Goal: Information Seeking & Learning: Learn about a topic

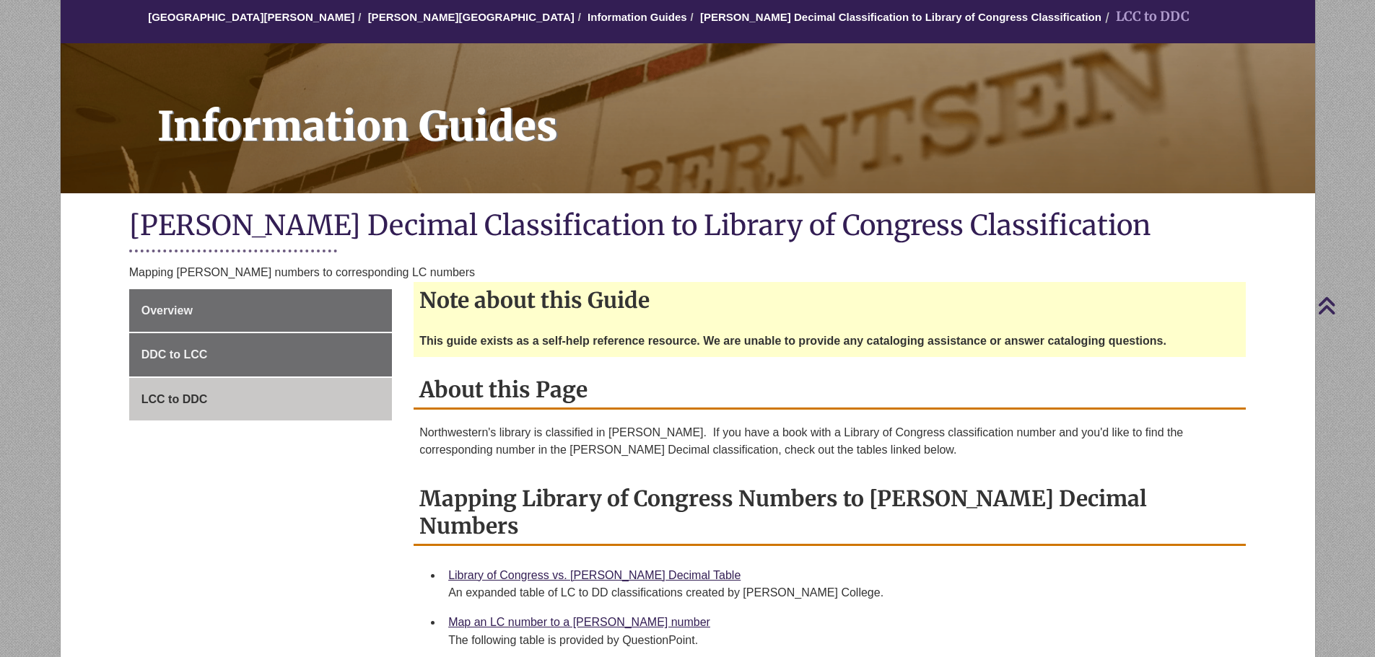
scroll to position [72, 0]
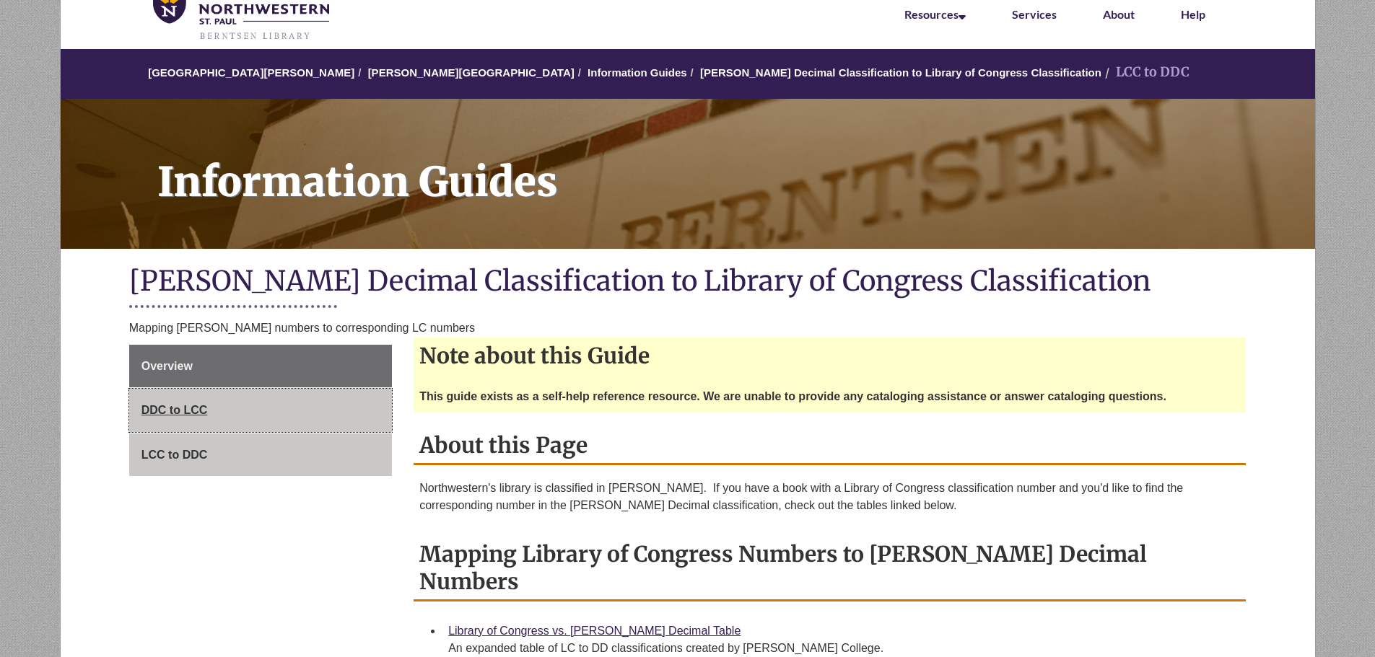
click at [185, 408] on span "DDC to LCC" at bounding box center [174, 410] width 66 height 12
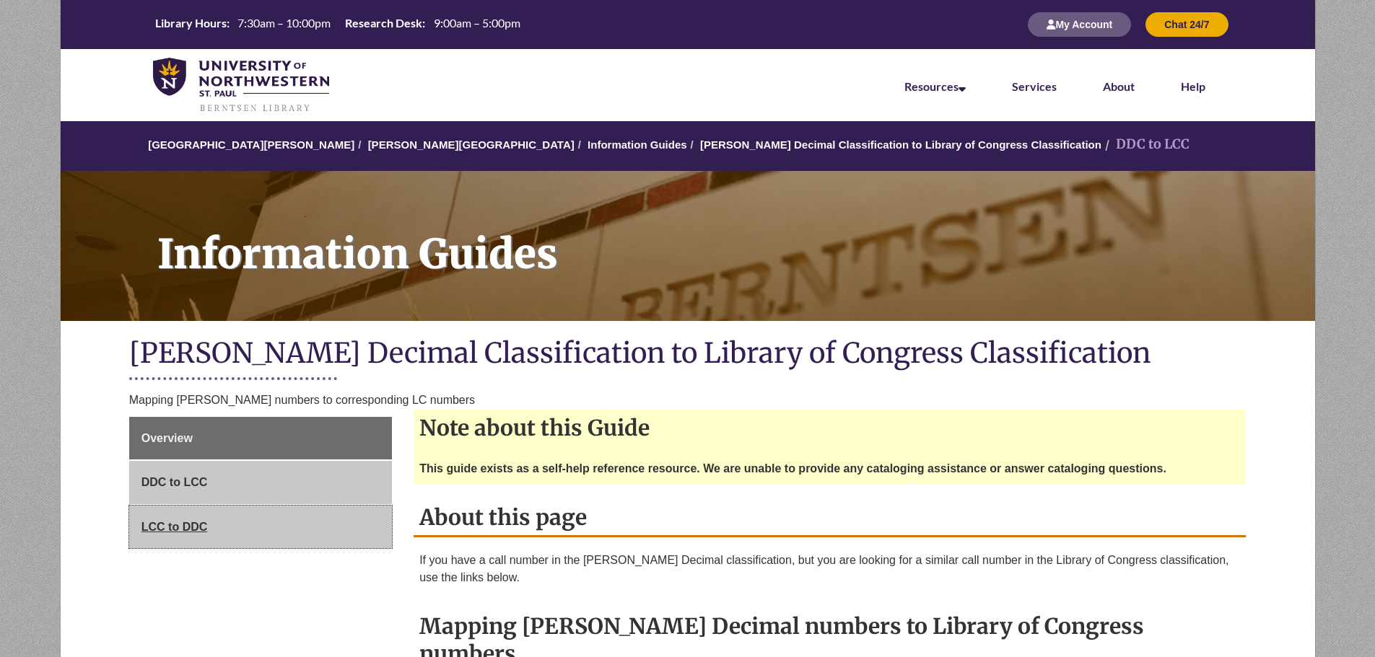
click at [177, 523] on span "LCC to DDC" at bounding box center [174, 527] width 66 height 12
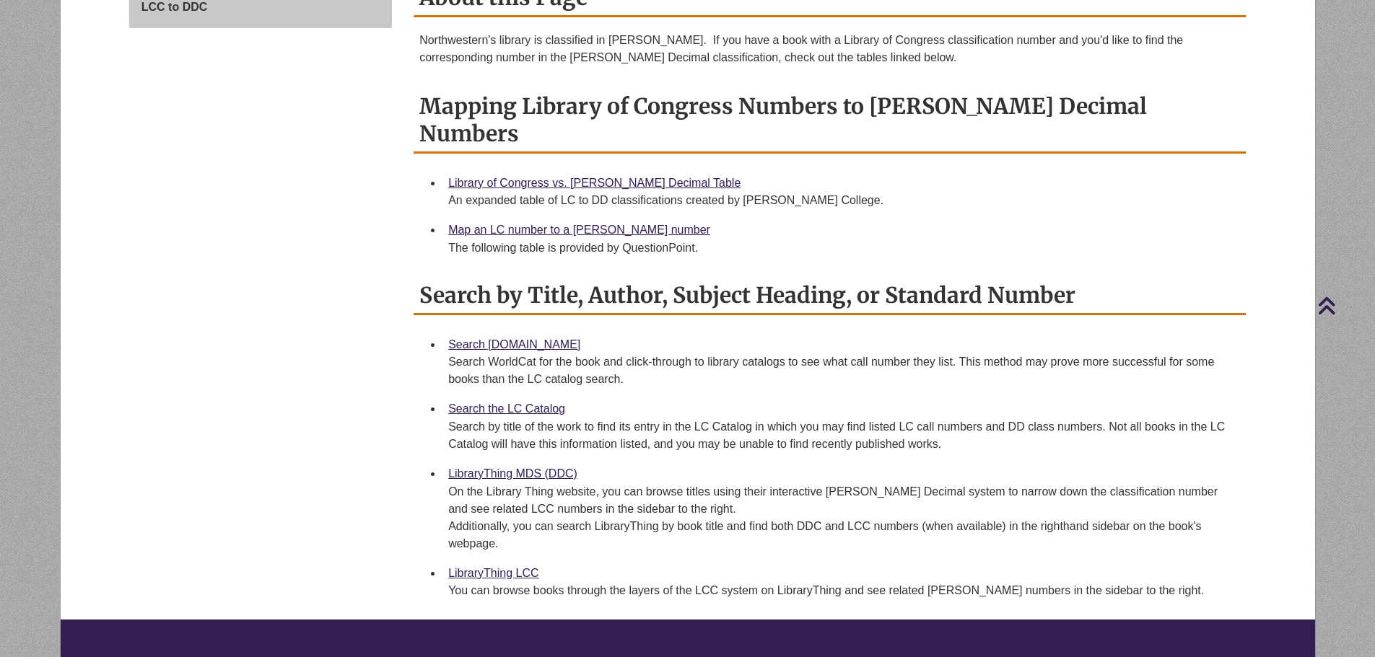
scroll to position [433, 0]
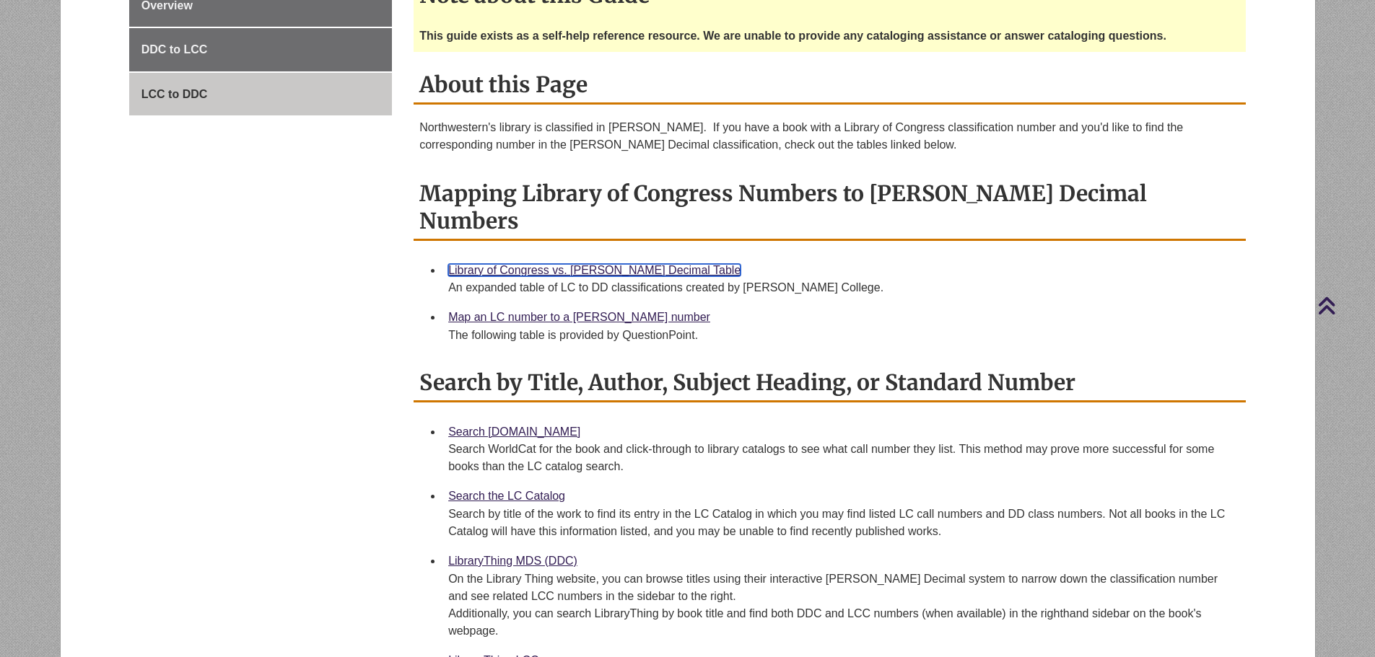
click at [567, 264] on link "Library of Congress vs. [PERSON_NAME] Decimal Table" at bounding box center [594, 270] width 292 height 12
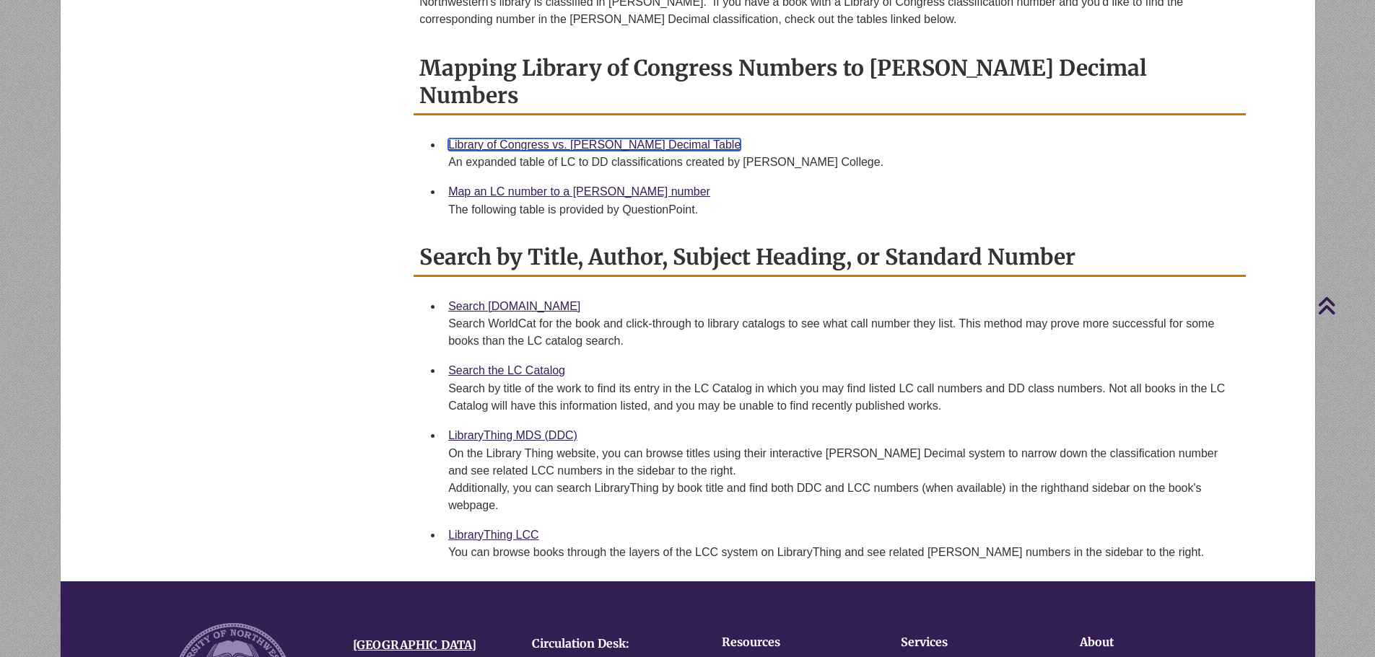
scroll to position [577, 0]
